Goal: Transaction & Acquisition: Purchase product/service

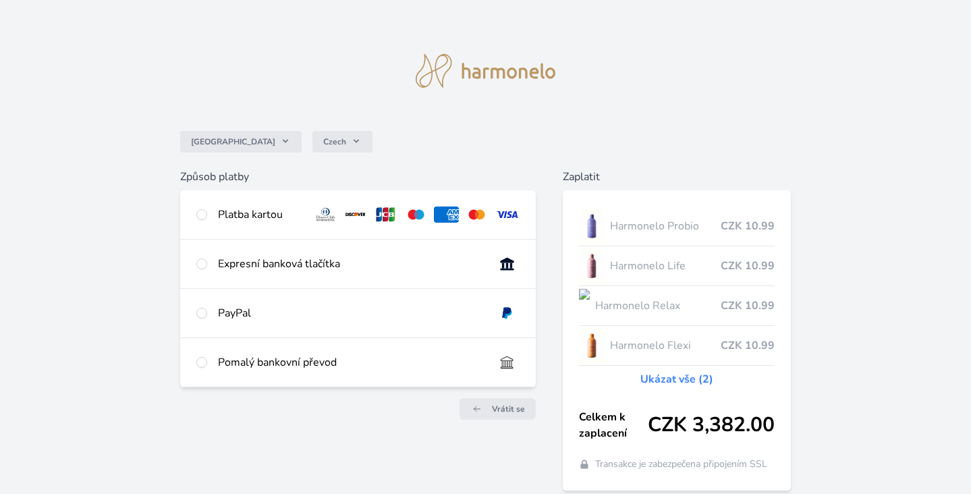
click at [202, 215] on input "radio" at bounding box center [201, 214] width 11 height 11
radio input "true"
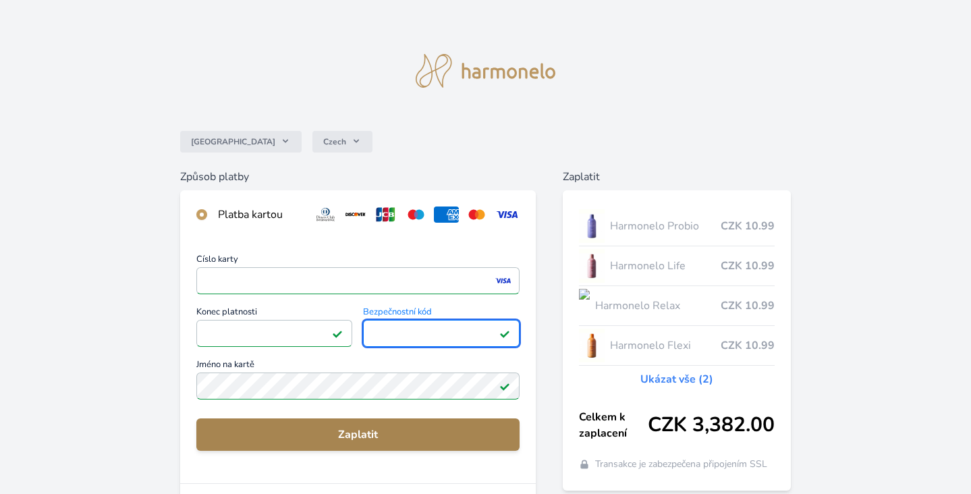
click at [358, 426] on span "Zaplatit" at bounding box center [358, 434] width 302 height 16
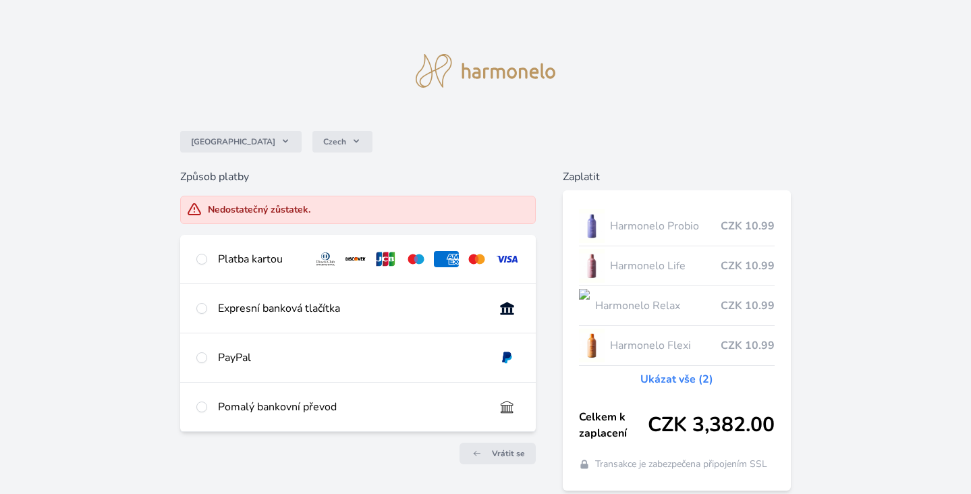
click at [201, 261] on input "radio" at bounding box center [201, 259] width 11 height 11
radio input "true"
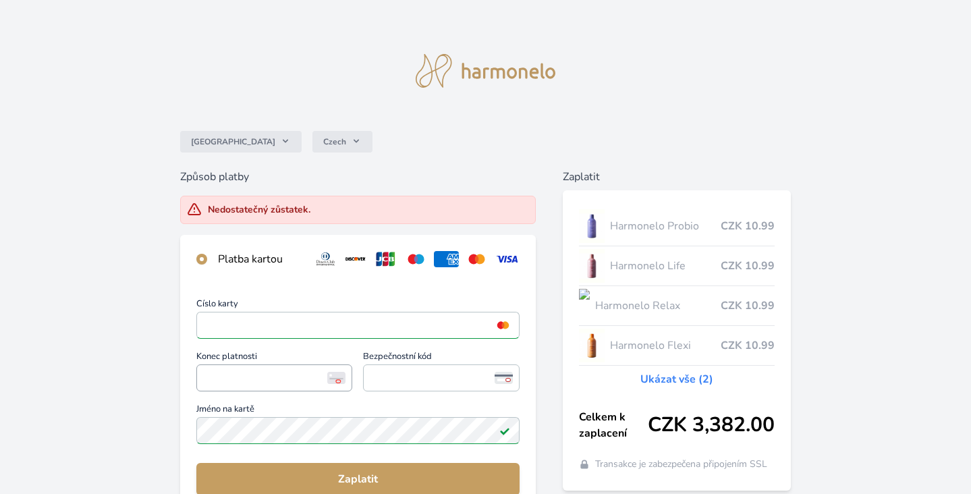
click at [237, 385] on span "<p>Your browser does not support iframes.</p>" at bounding box center [274, 377] width 157 height 27
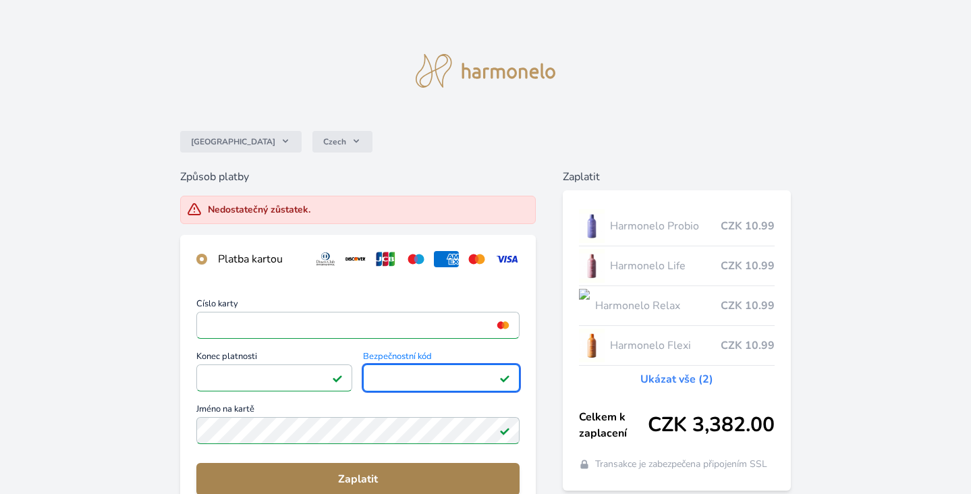
click at [374, 474] on span "Zaplatit" at bounding box center [358, 479] width 302 height 16
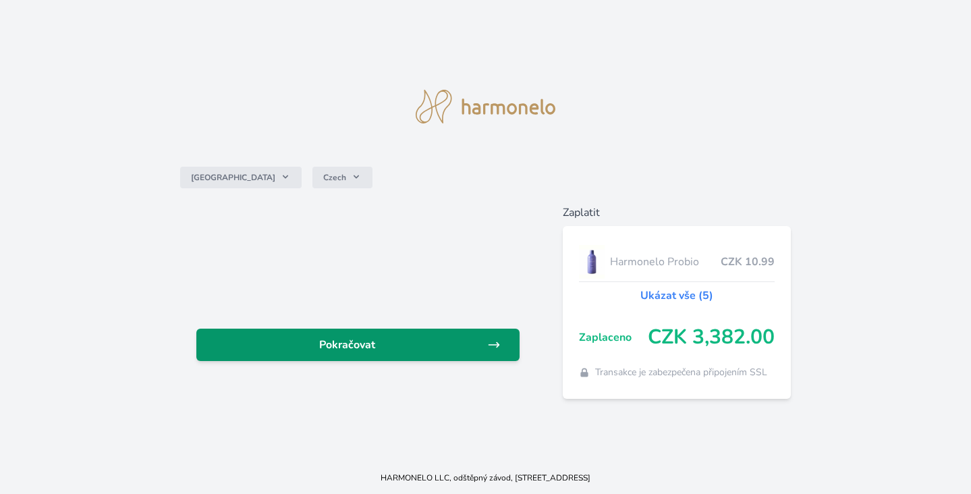
click at [316, 350] on span "Pokračovat" at bounding box center [347, 345] width 281 height 16
